Goal: Task Accomplishment & Management: Complete application form

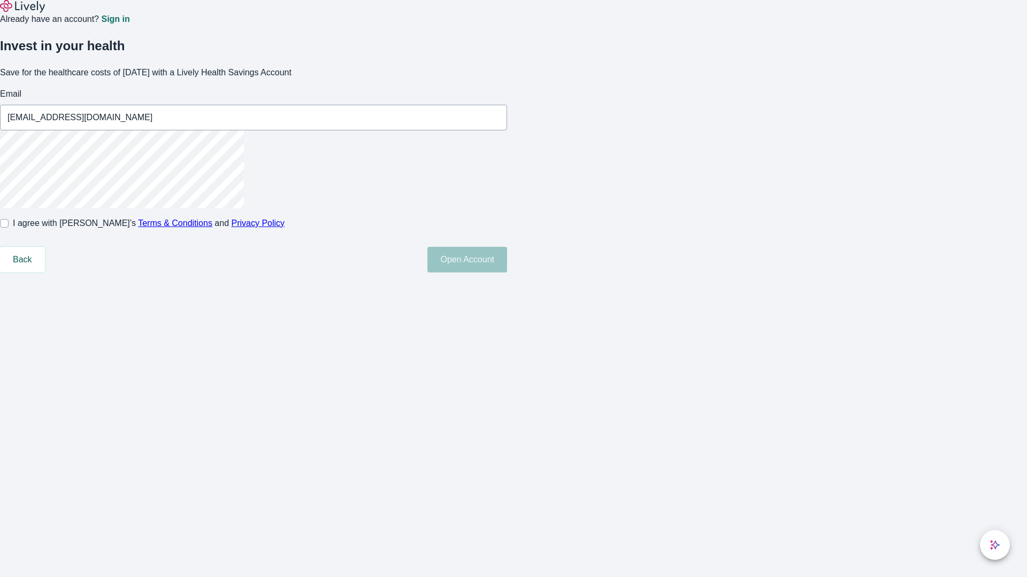
click at [9, 228] on input "I agree with Lively’s Terms & Conditions and Privacy Policy" at bounding box center [4, 223] width 9 height 9
checkbox input "true"
click at [507, 273] on button "Open Account" at bounding box center [467, 260] width 80 height 26
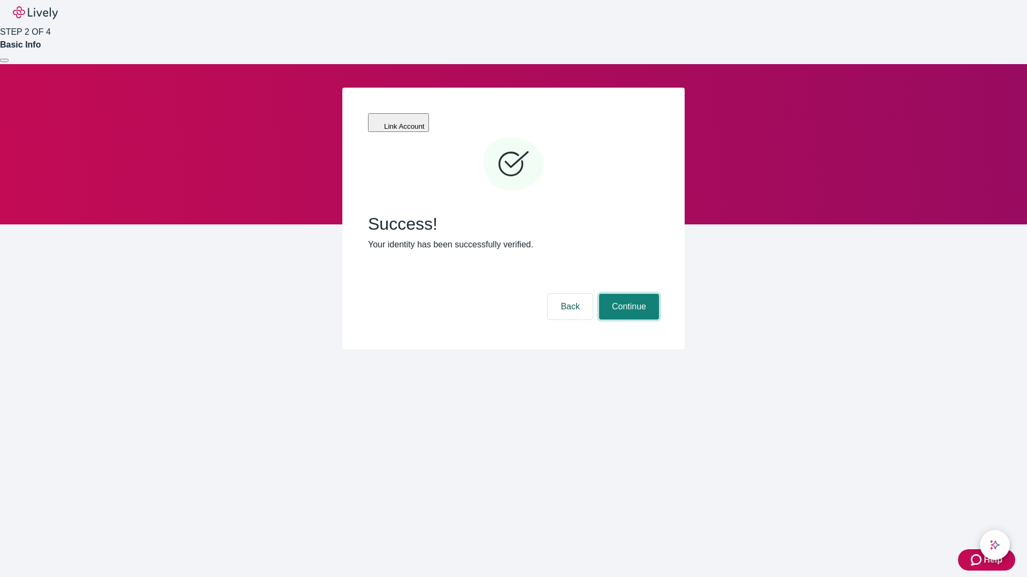
click at [627, 294] on button "Continue" at bounding box center [629, 307] width 60 height 26
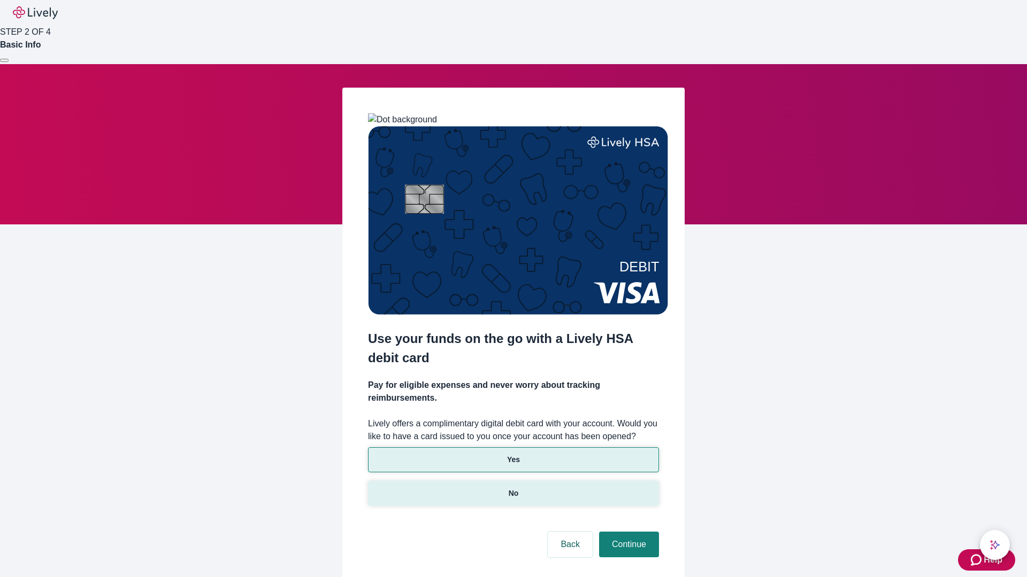
click at [513, 488] on p "No" at bounding box center [513, 493] width 10 height 11
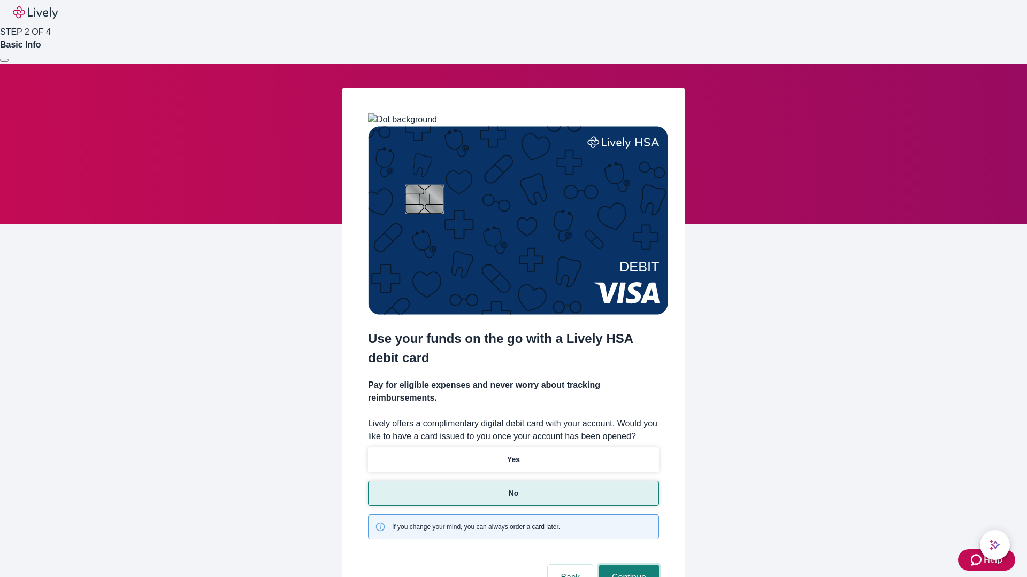
click at [627, 565] on button "Continue" at bounding box center [629, 578] width 60 height 26
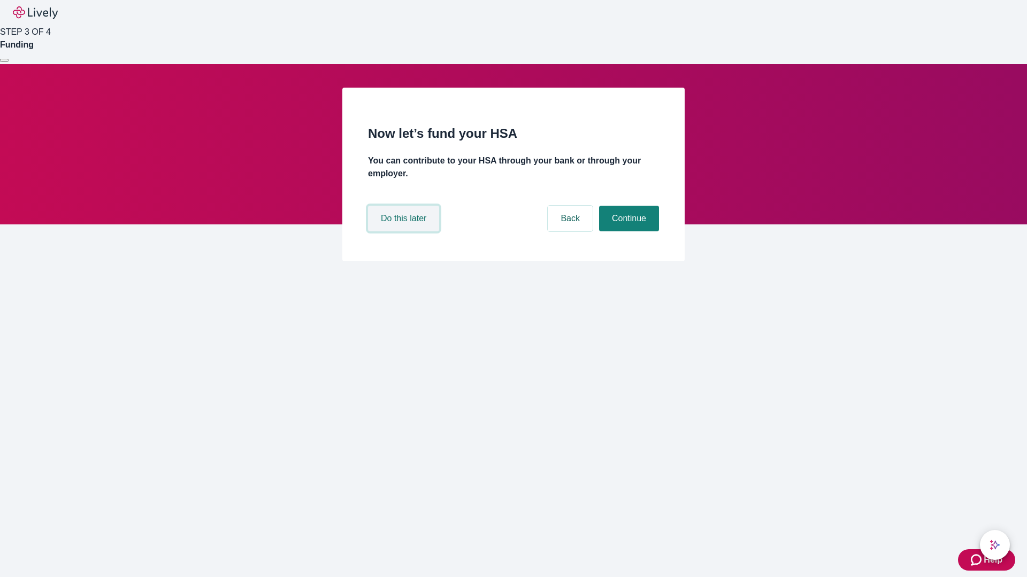
click at [405, 231] on button "Do this later" at bounding box center [403, 219] width 71 height 26
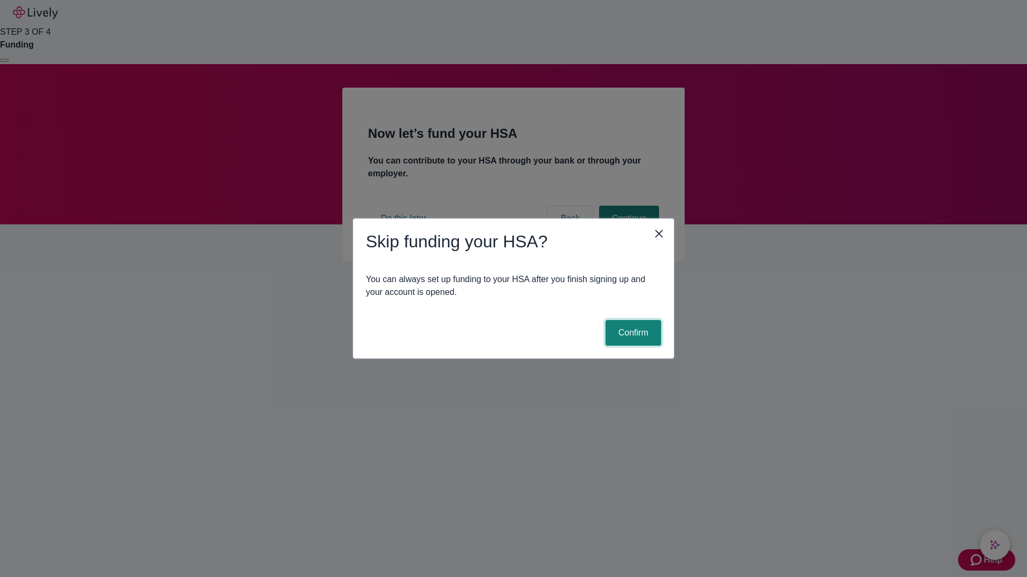
click at [631, 333] on button "Confirm" at bounding box center [633, 333] width 56 height 26
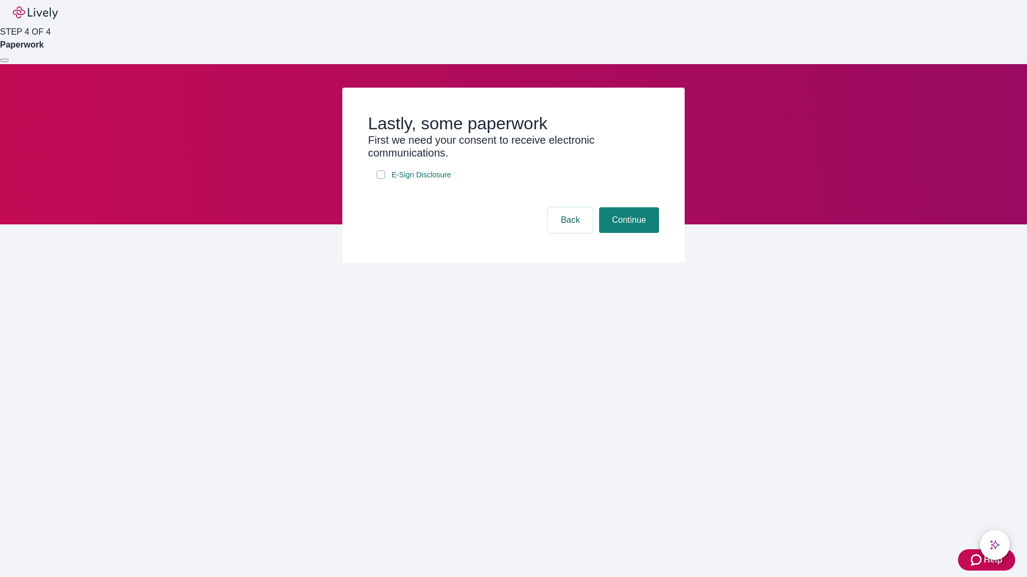
click at [381, 179] on input "E-Sign Disclosure" at bounding box center [380, 175] width 9 height 9
checkbox input "true"
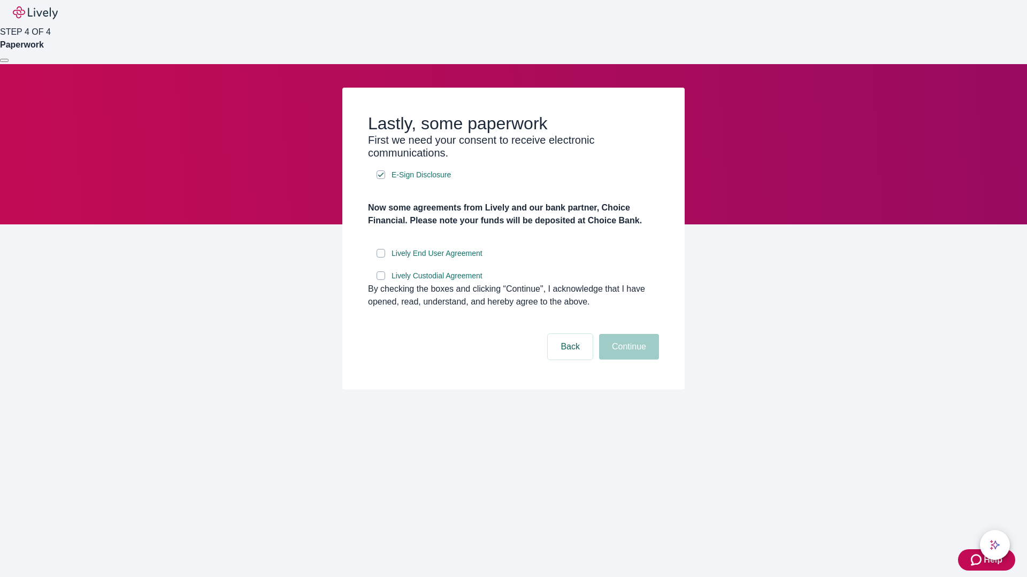
click at [381, 258] on input "Lively End User Agreement" at bounding box center [380, 253] width 9 height 9
checkbox input "true"
click at [381, 280] on input "Lively Custodial Agreement" at bounding box center [380, 276] width 9 height 9
checkbox input "true"
click at [627, 360] on button "Continue" at bounding box center [629, 347] width 60 height 26
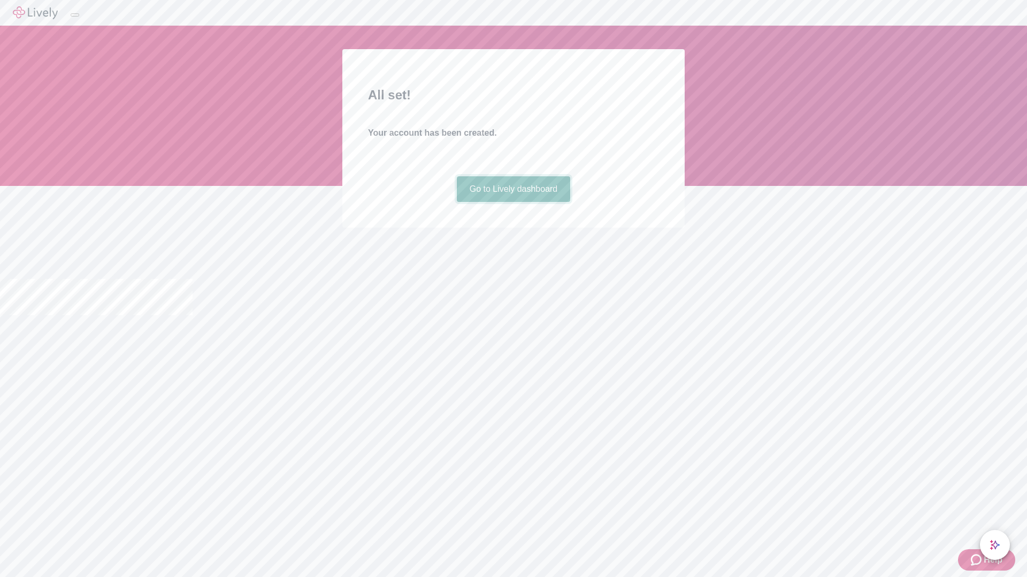
click at [513, 202] on link "Go to Lively dashboard" at bounding box center [514, 189] width 114 height 26
